Goal: Task Accomplishment & Management: Use online tool/utility

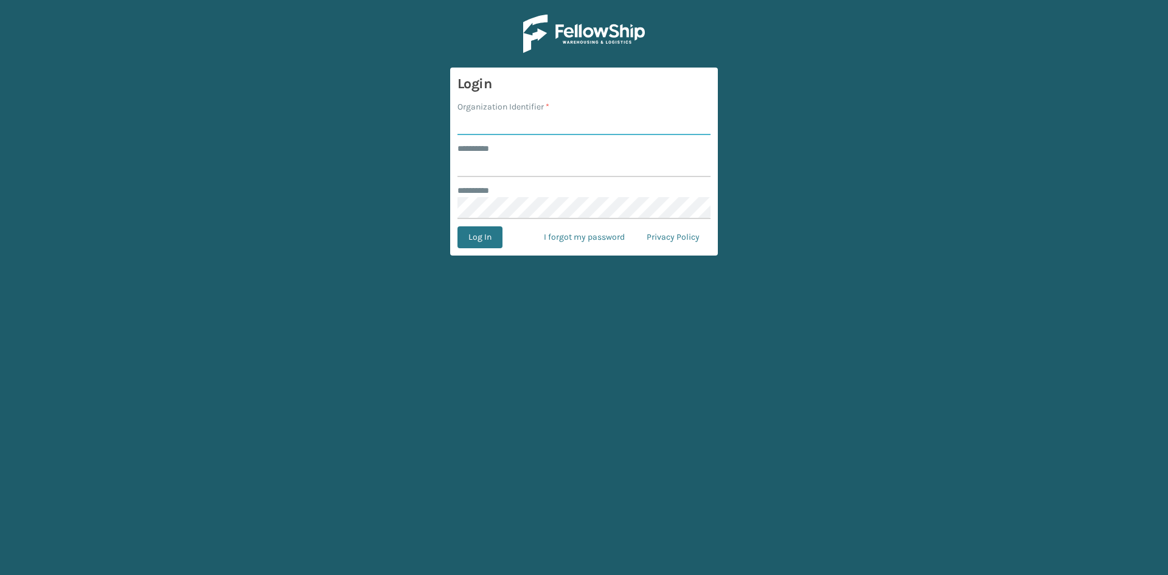
click at [483, 124] on input "Organization Identifier *" at bounding box center [583, 124] width 253 height 22
type input "CDD"
click at [500, 165] on input "******** *" at bounding box center [583, 166] width 253 height 22
type input "******"
click at [487, 236] on button "Log In" at bounding box center [479, 237] width 45 height 22
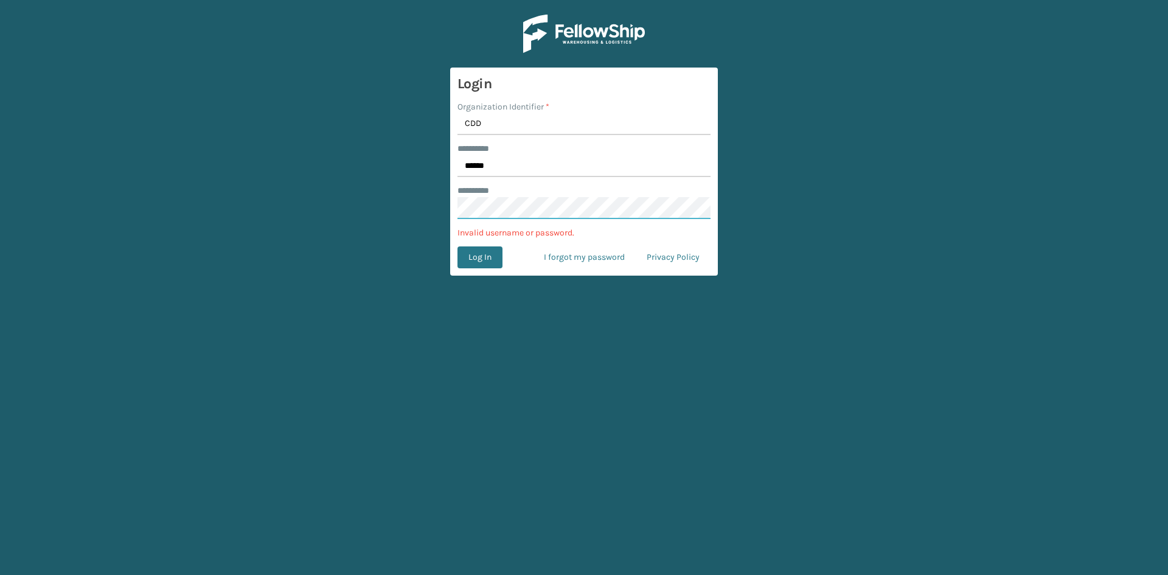
click at [438, 209] on main "Login Organization Identifier * CDD ******** * ****** ******** * Invalid userna…" at bounding box center [584, 287] width 1168 height 575
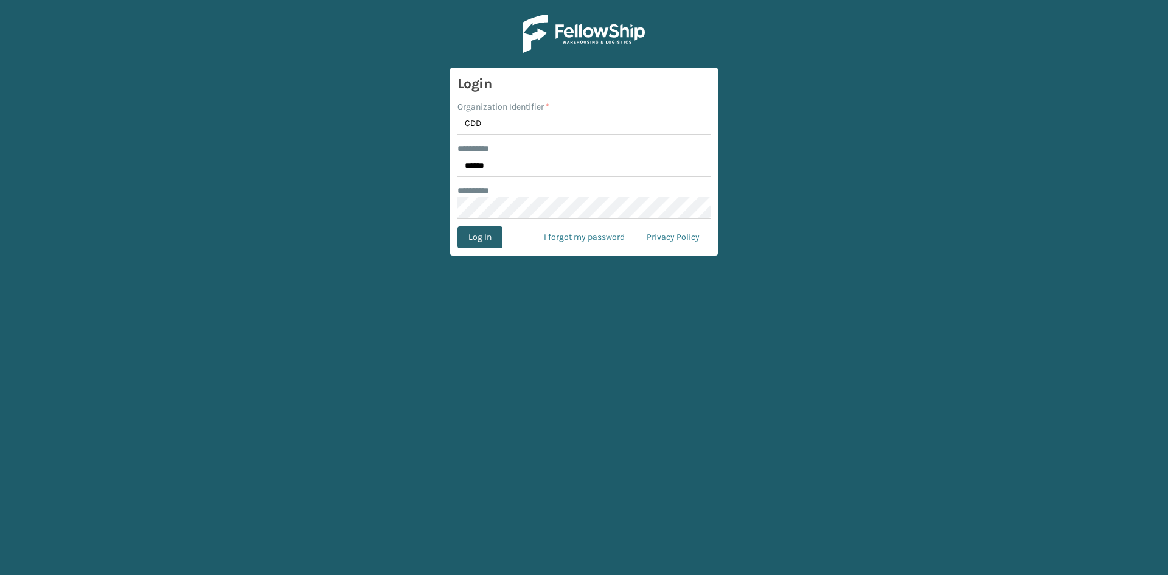
click at [477, 237] on button "Log In" at bounding box center [479, 237] width 45 height 22
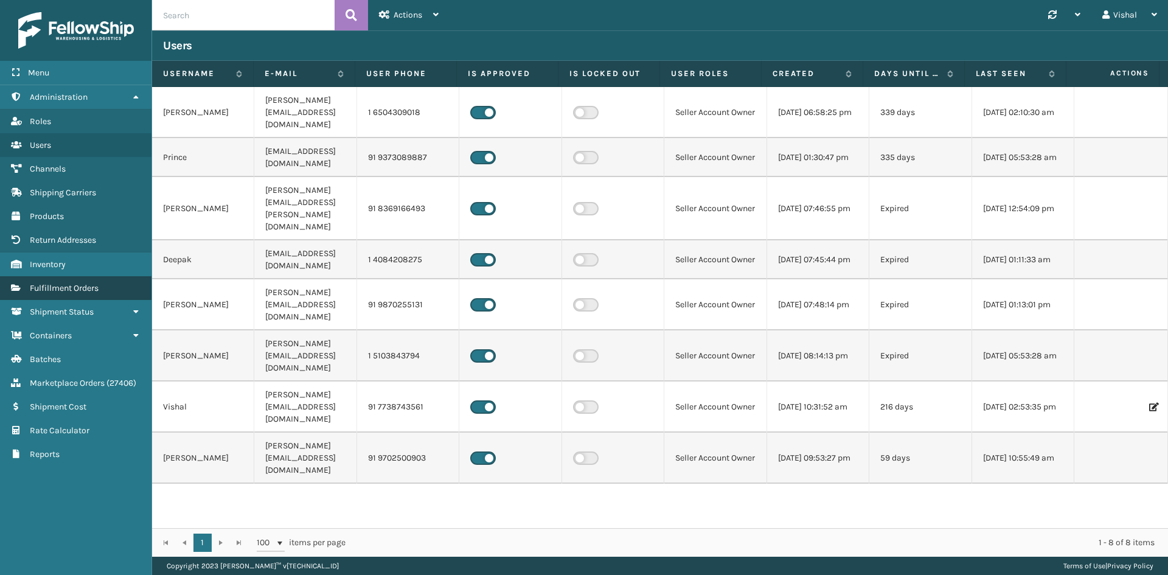
click at [82, 283] on span "Fulfillment Orders" at bounding box center [64, 288] width 69 height 10
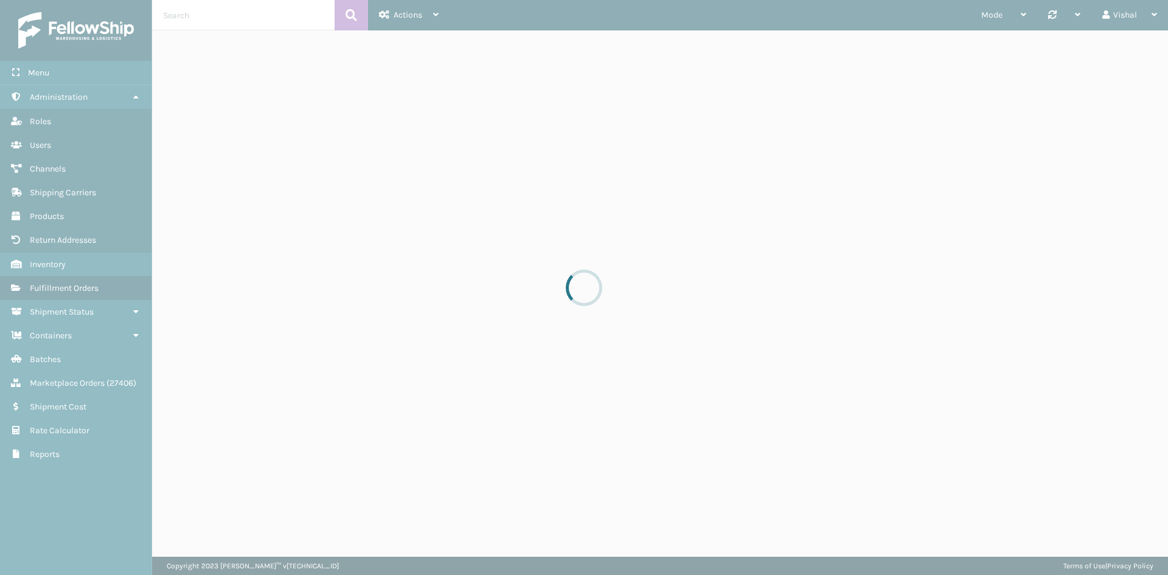
click at [61, 264] on div at bounding box center [584, 287] width 1168 height 575
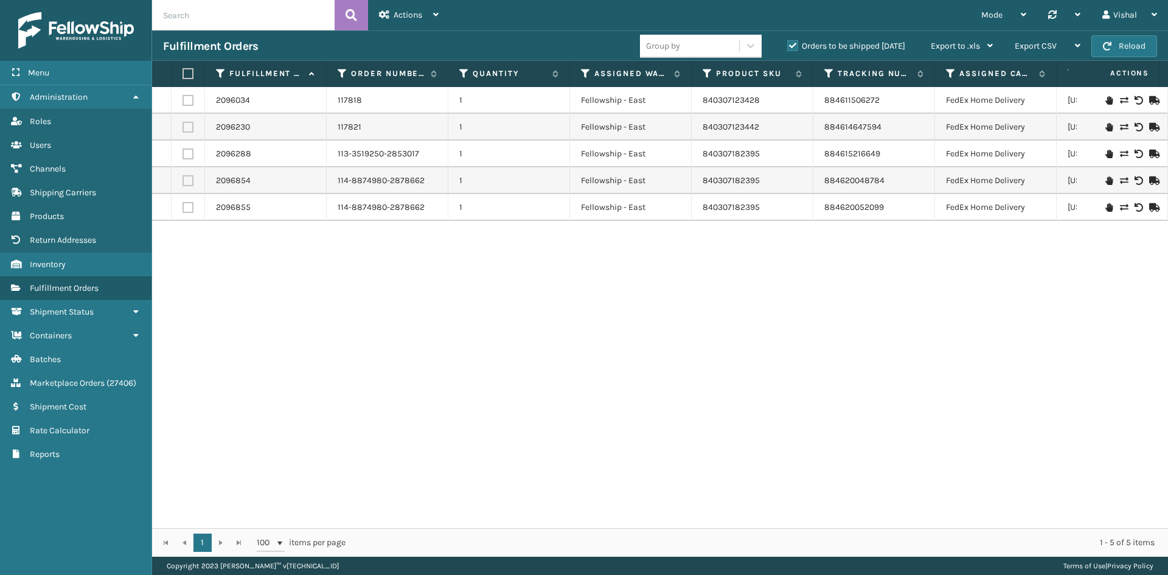
click at [61, 264] on span "Inventory" at bounding box center [48, 264] width 36 height 10
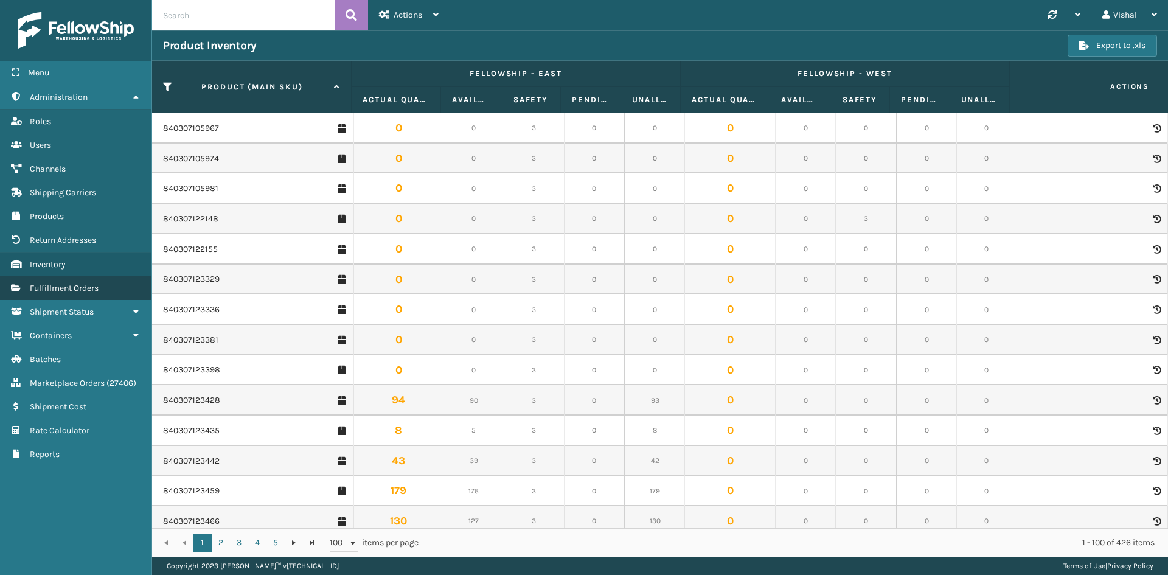
click at [83, 289] on span "Fulfillment Orders" at bounding box center [64, 288] width 69 height 10
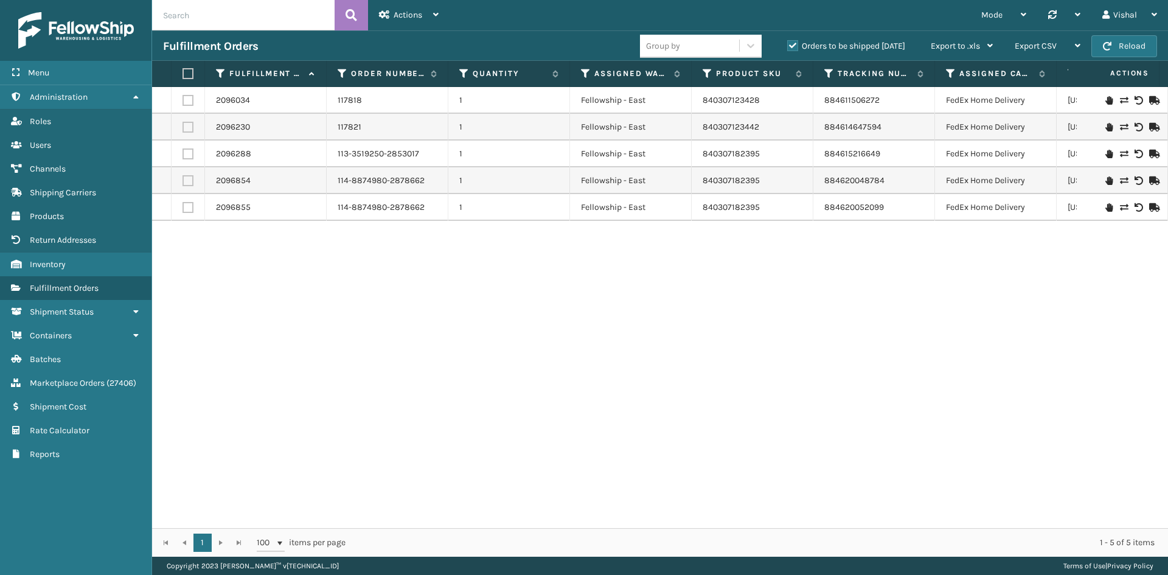
click at [205, 16] on input "text" at bounding box center [243, 15] width 182 height 30
paste input "113-3519250-2853017"
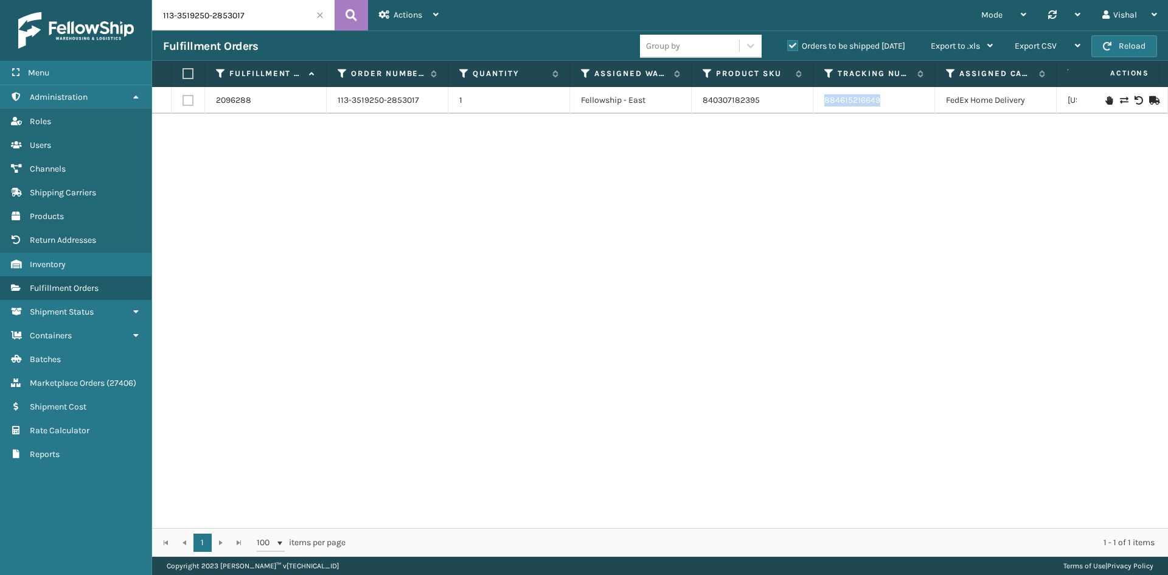
drag, startPoint x: 902, startPoint y: 100, endPoint x: 826, endPoint y: 99, distance: 76.0
click at [826, 99] on td "884615216649" at bounding box center [874, 100] width 122 height 27
copy link "884615216649"
drag, startPoint x: 265, startPoint y: 12, endPoint x: 123, endPoint y: 13, distance: 141.1
click at [123, 0] on div "Menu Administration Roles Users Channels Shipping Carriers Products Return Addr…" at bounding box center [584, 0] width 1168 height 0
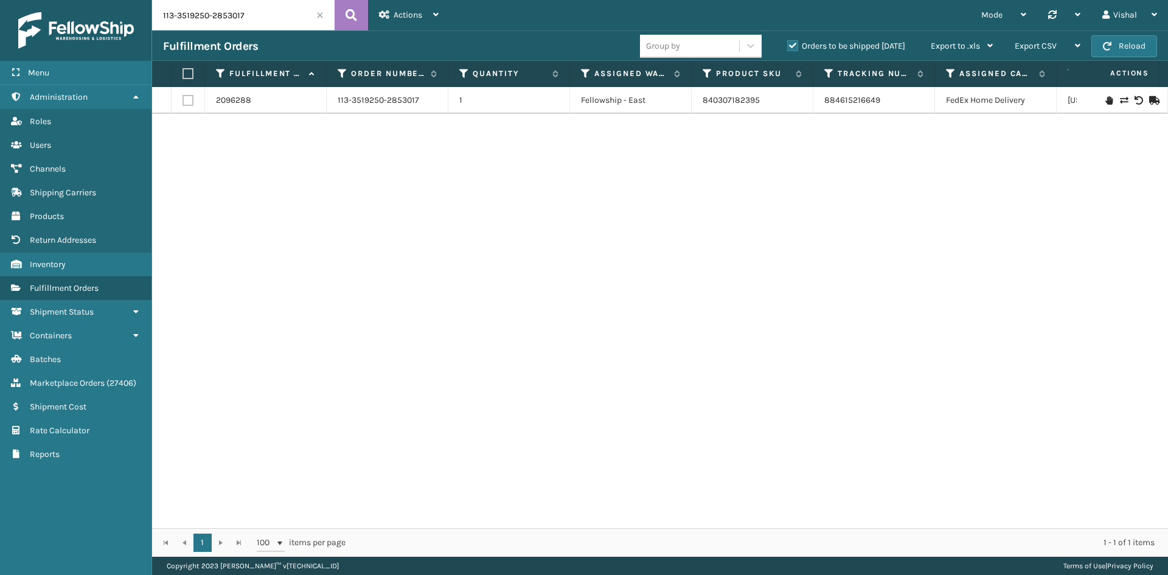
paste input "4-8874980-2878662"
type input "114-8874980-2878662"
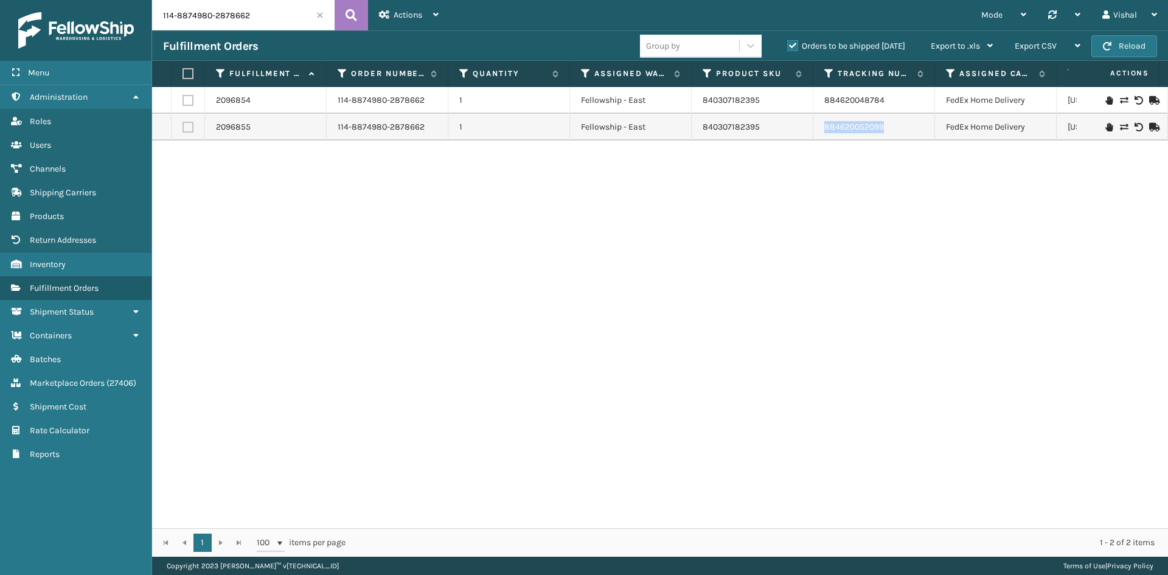
drag, startPoint x: 900, startPoint y: 127, endPoint x: 819, endPoint y: 132, distance: 81.7
click at [819, 132] on td "884620052099" at bounding box center [874, 127] width 122 height 27
copy link "884620052099"
drag, startPoint x: 905, startPoint y: 98, endPoint x: 821, endPoint y: 102, distance: 84.0
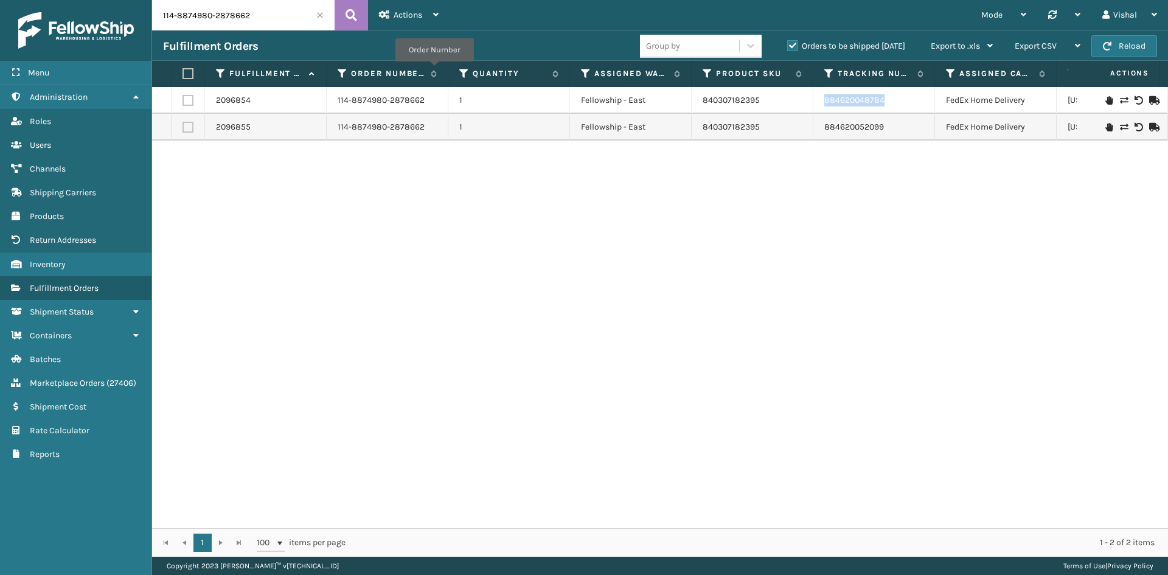
click at [821, 102] on td "884620048784" at bounding box center [874, 100] width 122 height 27
copy link "884620048784"
drag, startPoint x: 900, startPoint y: 129, endPoint x: 824, endPoint y: 125, distance: 76.7
click at [824, 125] on td "884620052099" at bounding box center [874, 127] width 122 height 27
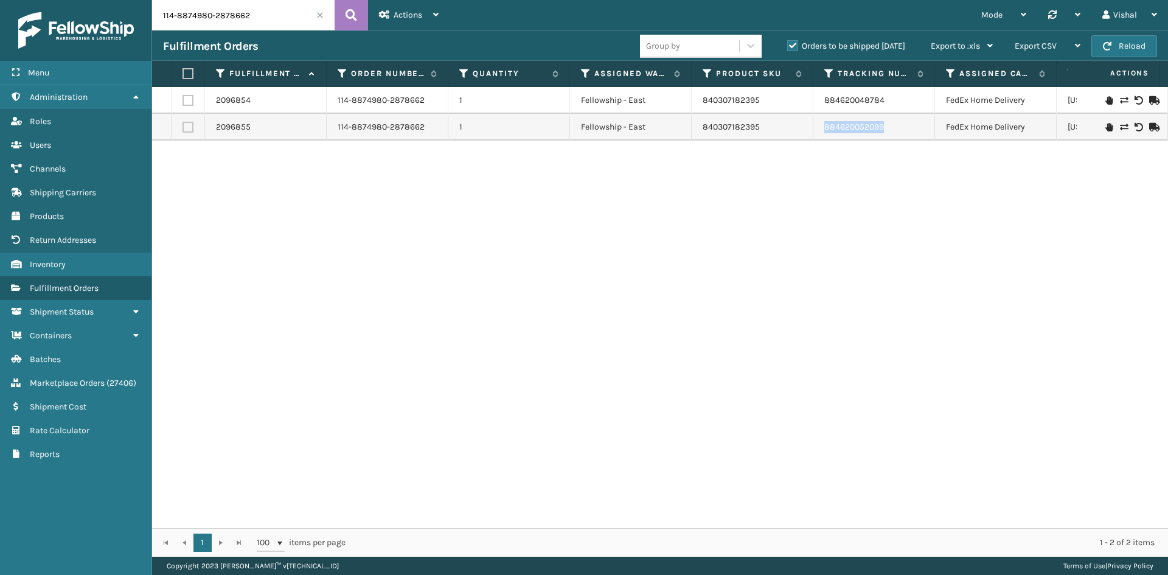
copy link "884620052099"
click at [321, 14] on span at bounding box center [319, 15] width 7 height 7
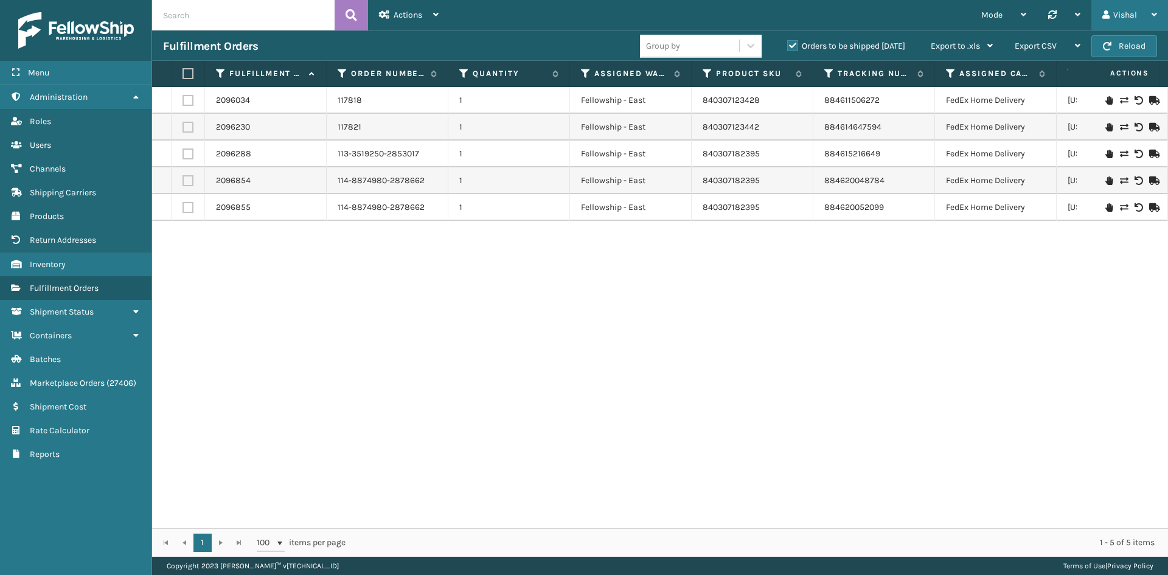
click at [1122, 12] on div "Vishal" at bounding box center [1129, 15] width 55 height 30
click at [1022, 43] on li "Log Out" at bounding box center [1085, 47] width 163 height 33
